Goal: Information Seeking & Learning: Learn about a topic

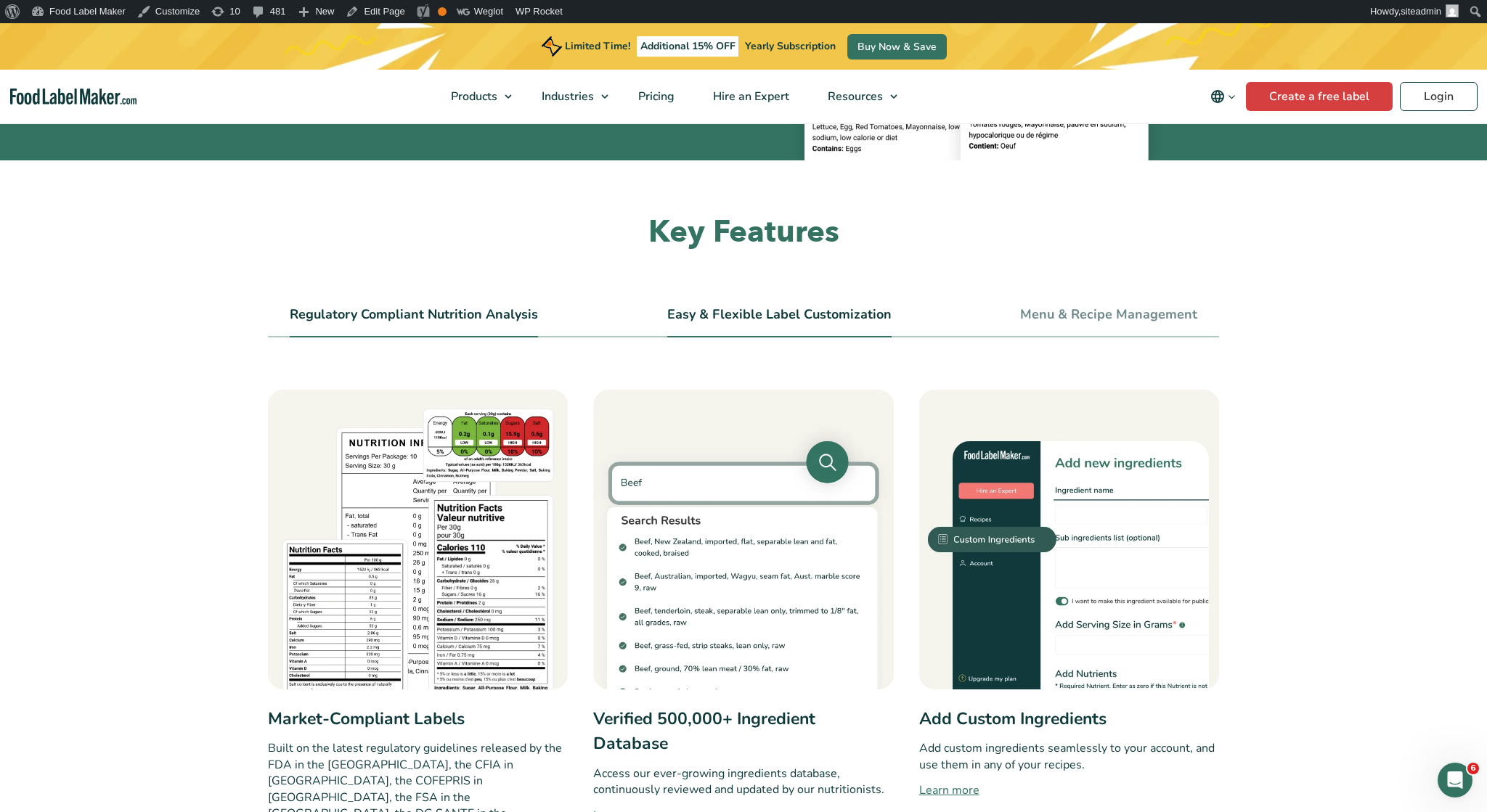
click at [785, 321] on link "Easy & Flexible Label Customization" at bounding box center [779, 315] width 225 height 16
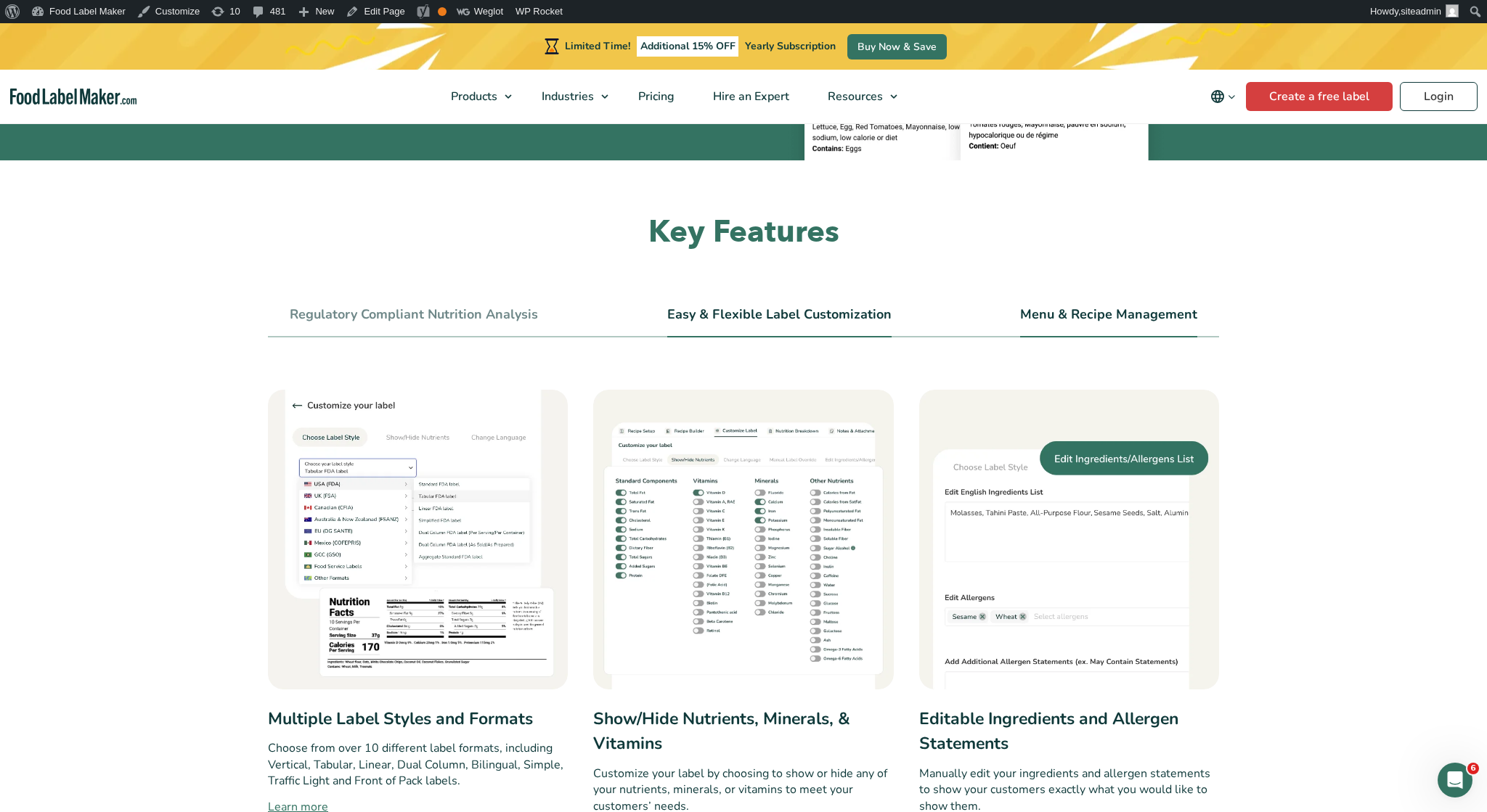
click at [1056, 316] on link "Menu & Recipe Management" at bounding box center [1108, 315] width 177 height 16
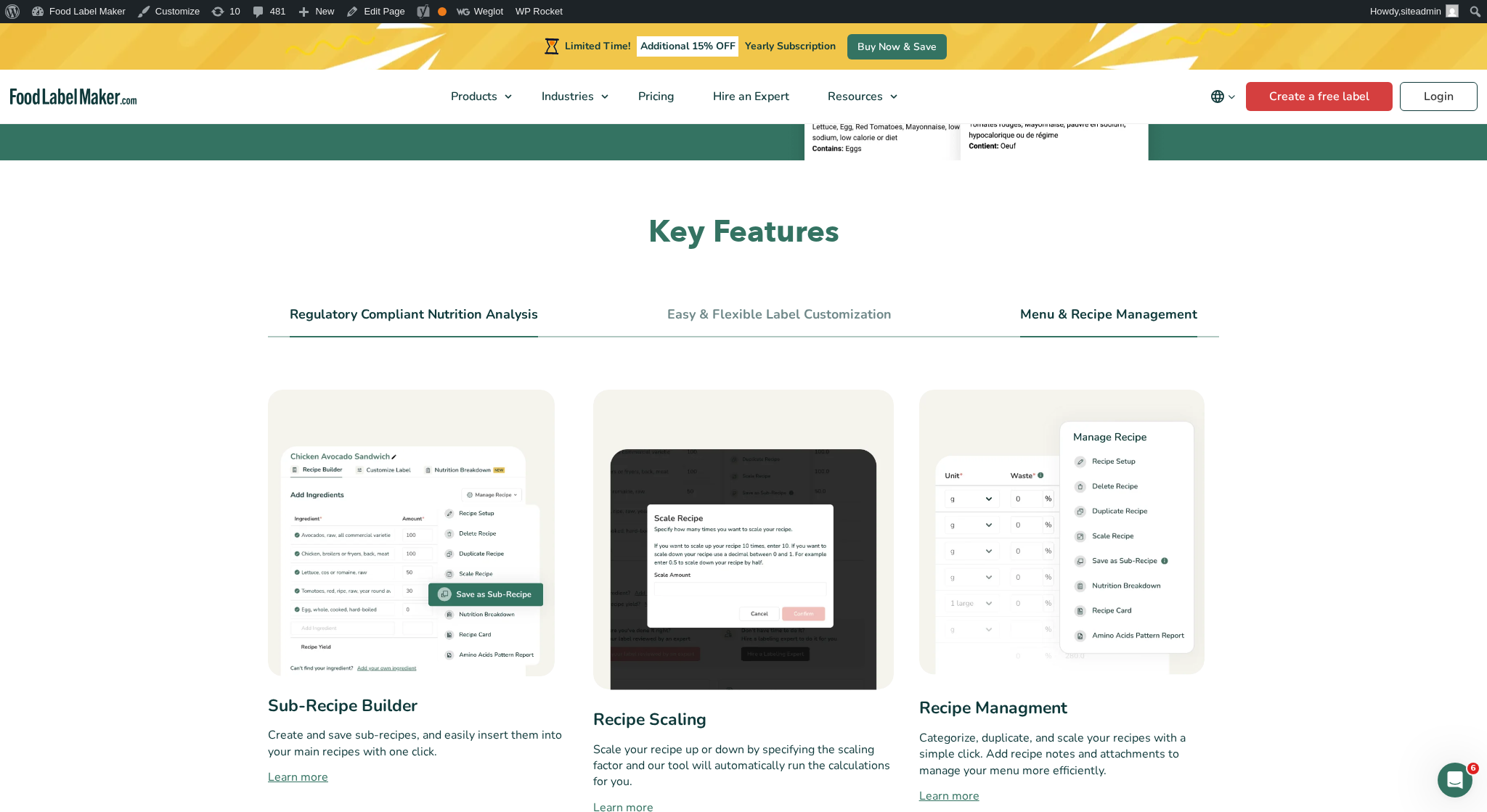
click at [416, 307] on li "Regulatory Compliant Nutrition Analysis" at bounding box center [414, 321] width 249 height 33
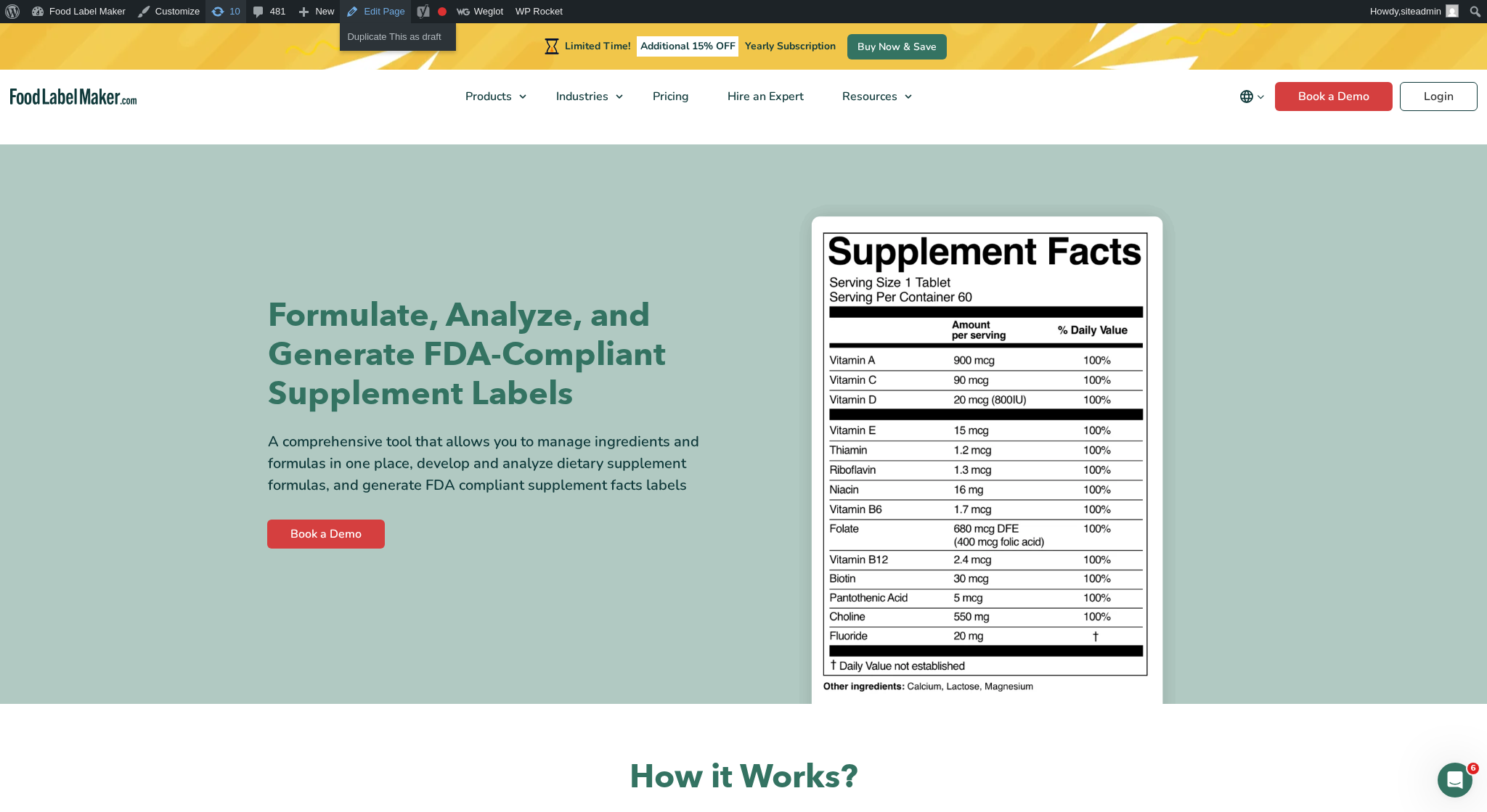
drag, startPoint x: 392, startPoint y: 11, endPoint x: 215, endPoint y: 22, distance: 177.3
click at [392, 7] on link "Edit Page" at bounding box center [375, 11] width 70 height 23
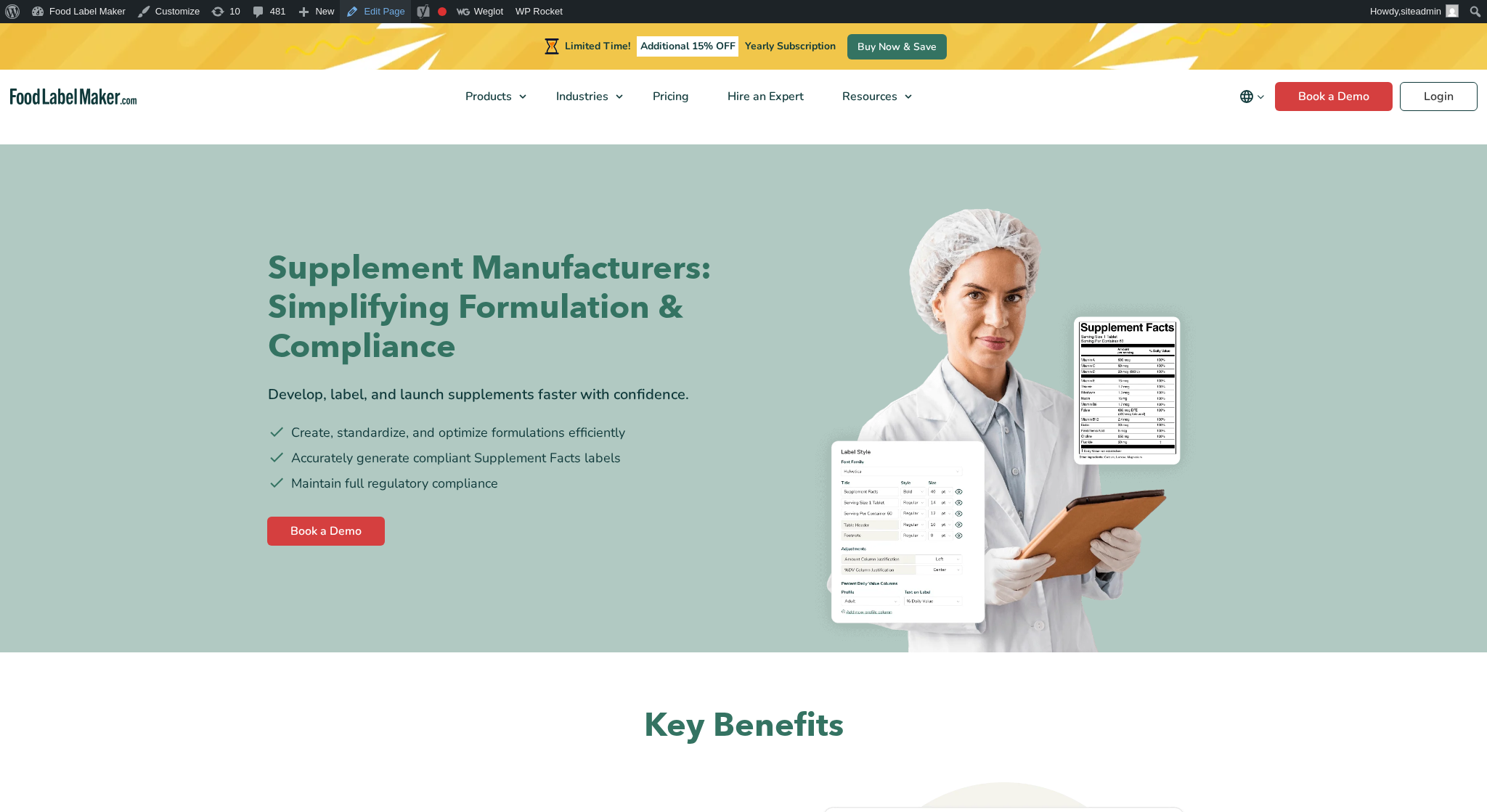
click at [368, 5] on link "Edit Page" at bounding box center [375, 11] width 70 height 23
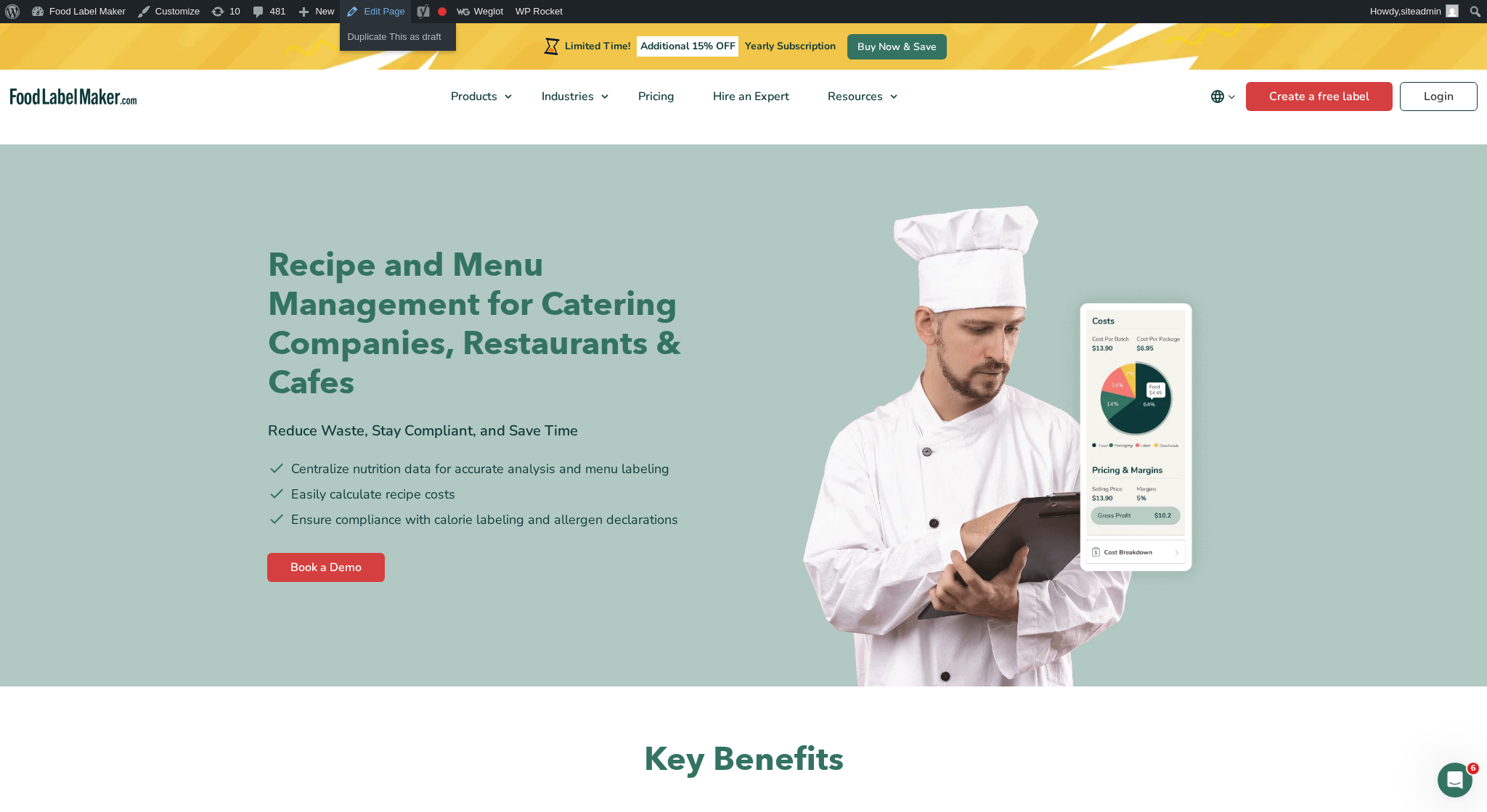
click at [378, 9] on link "Edit Page" at bounding box center [375, 11] width 70 height 23
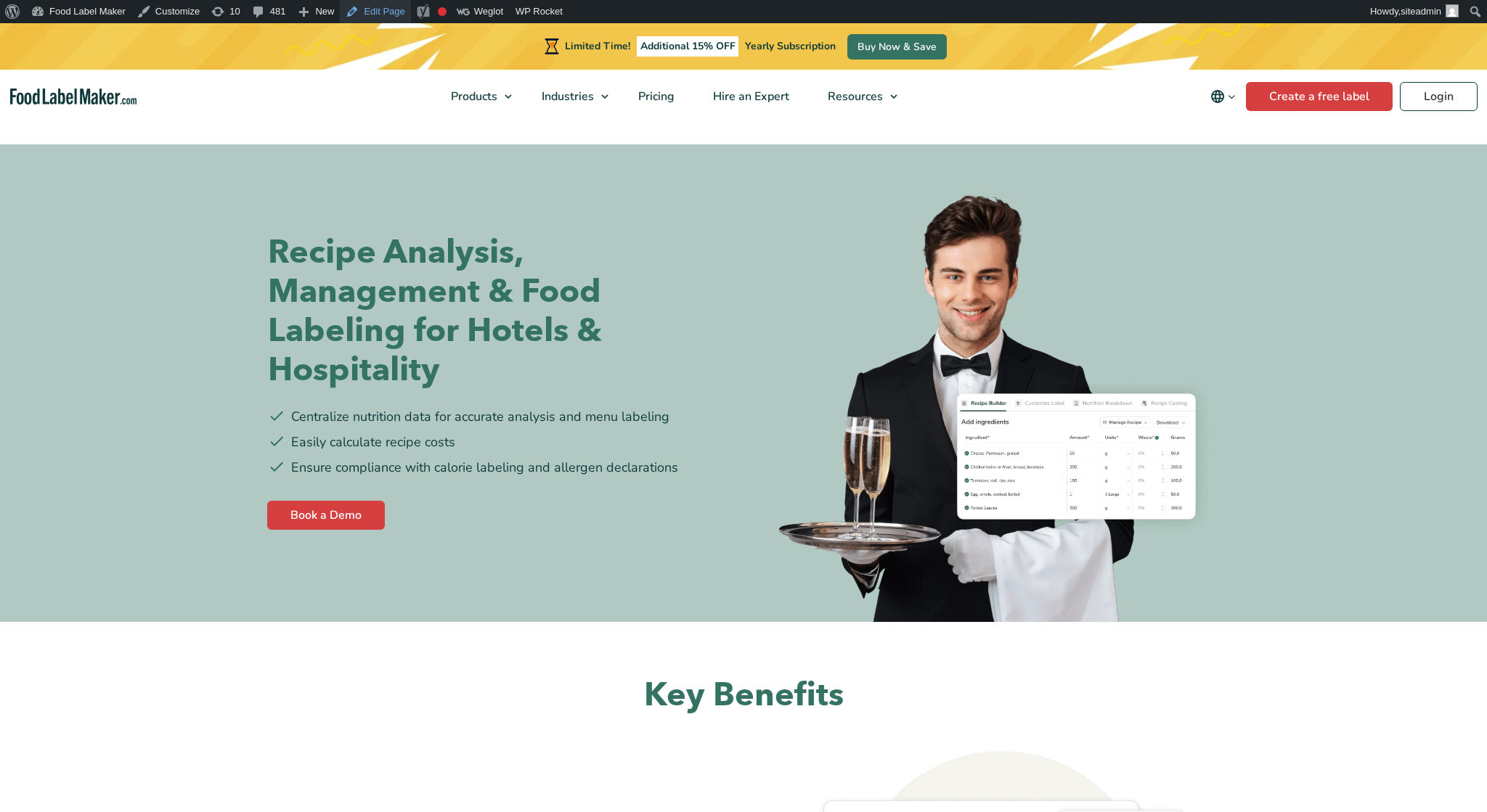
click at [376, 13] on link "Edit Page" at bounding box center [375, 11] width 70 height 23
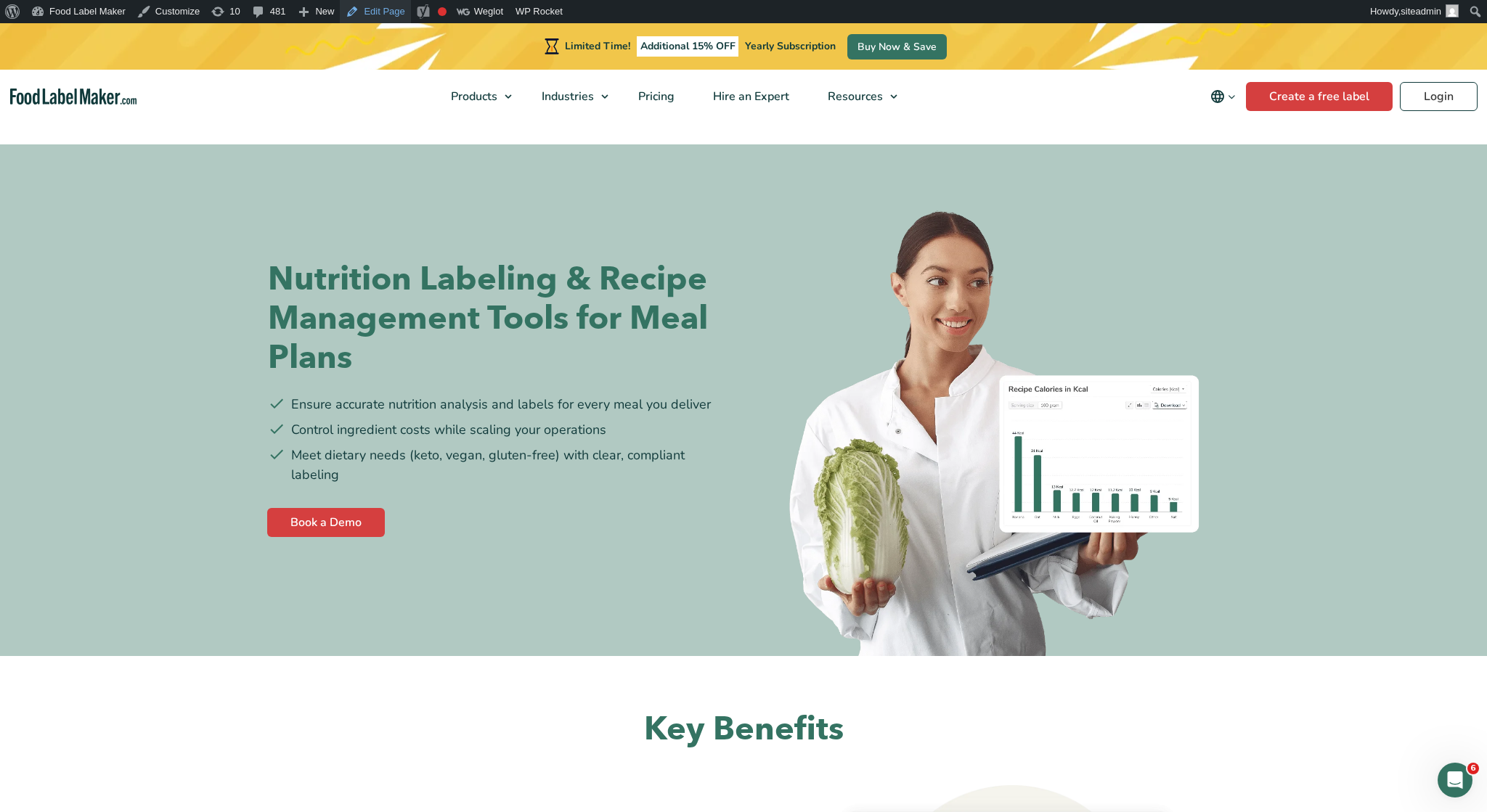
click at [368, 9] on link "Edit Page" at bounding box center [375, 11] width 70 height 23
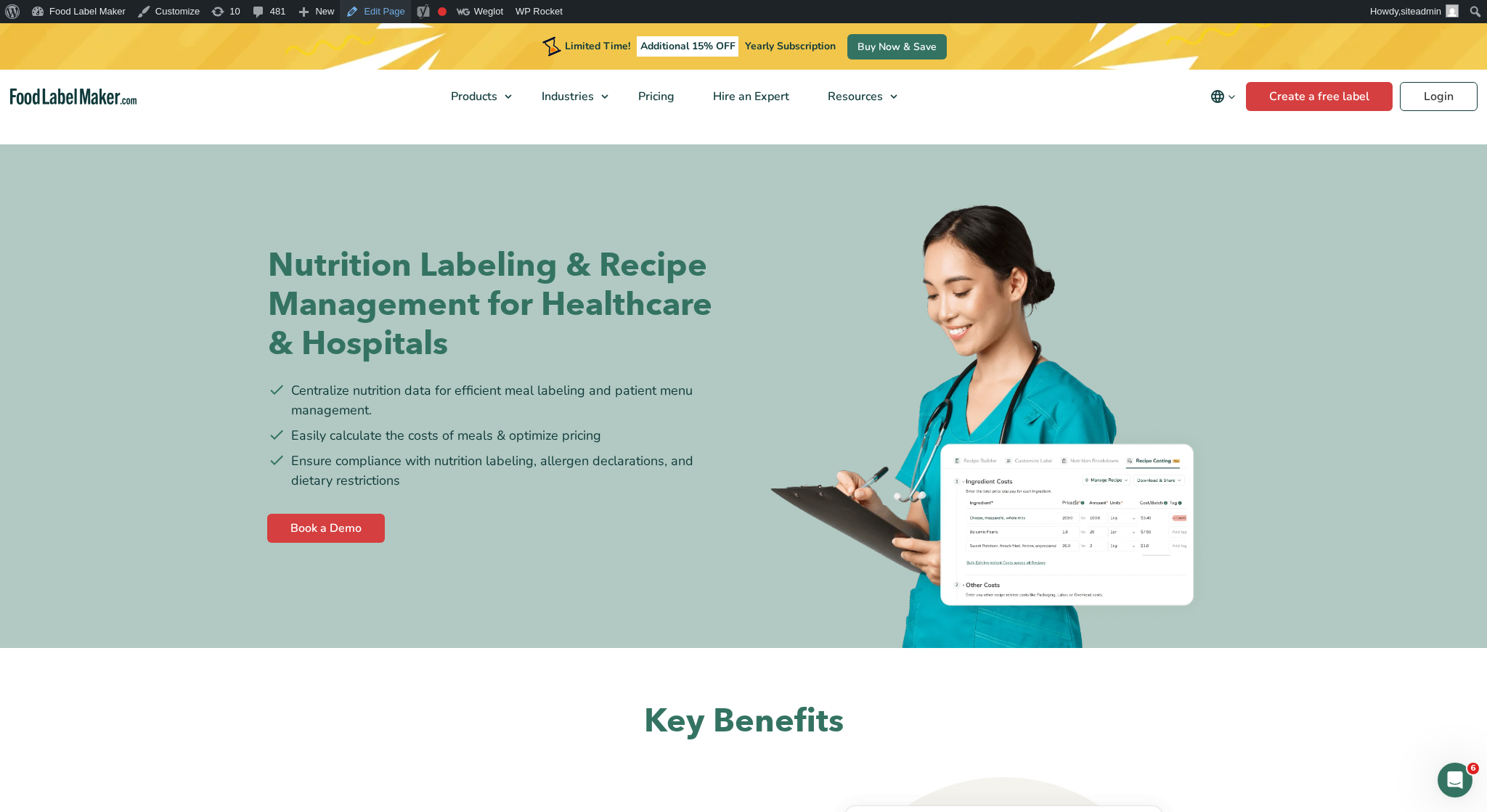
click at [368, 9] on link "Edit Page" at bounding box center [375, 11] width 70 height 23
